Goal: Navigation & Orientation: Find specific page/section

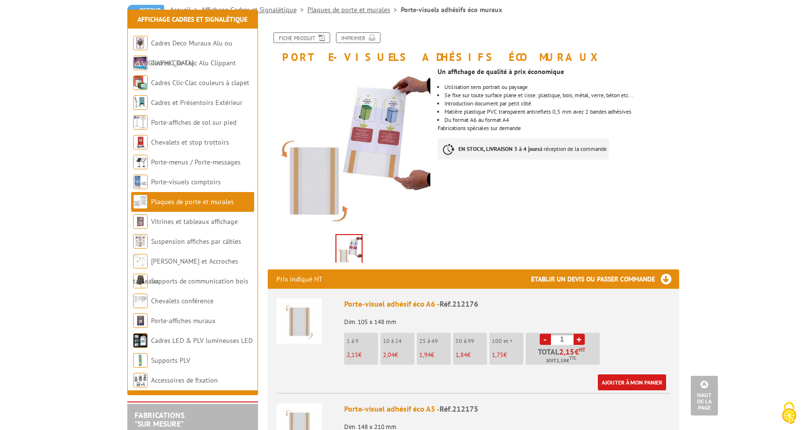
scroll to position [48, 0]
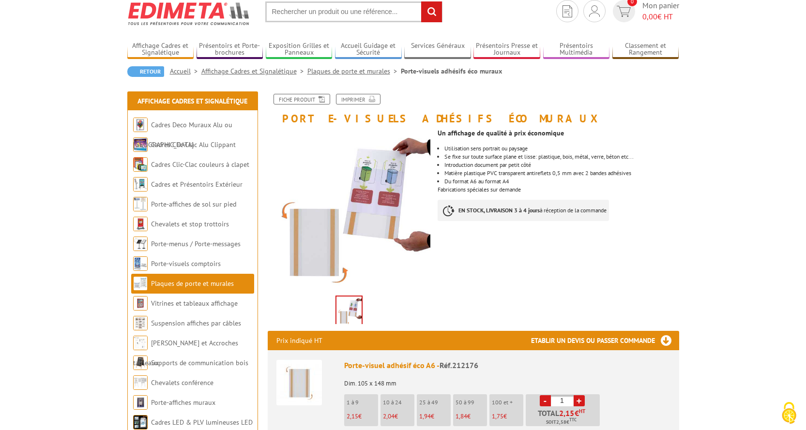
scroll to position [48, 0]
